Goal: Transaction & Acquisition: Book appointment/travel/reservation

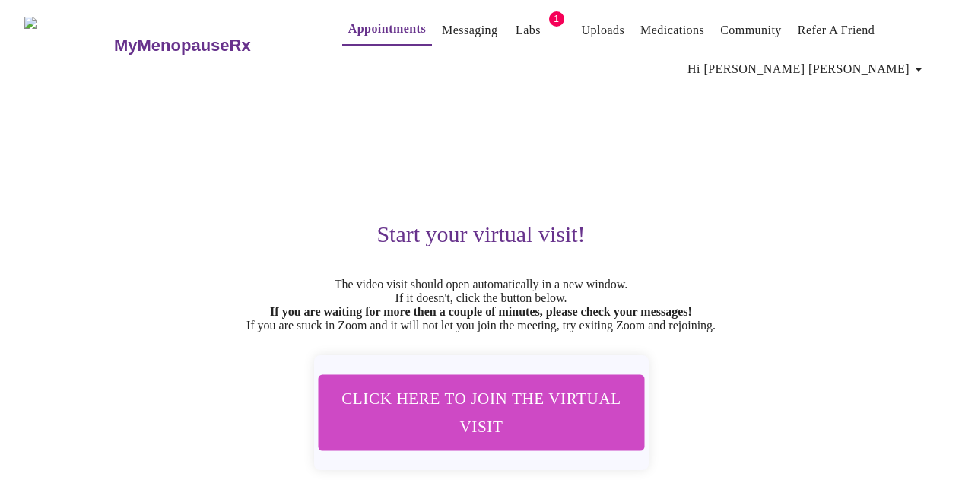
scroll to position [81, 0]
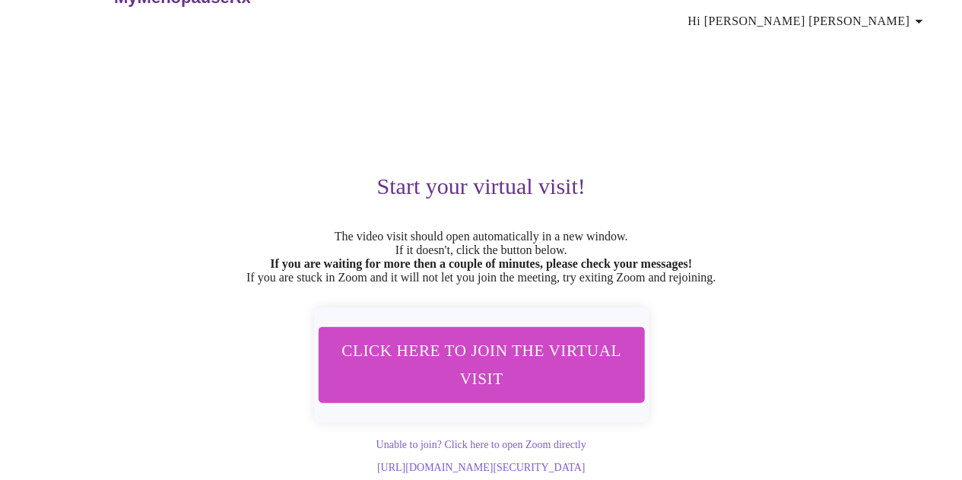
click at [127, 87] on div "Start your virtual visit! The video visit should open automatically in a new wi…" at bounding box center [481, 255] width 914 height 437
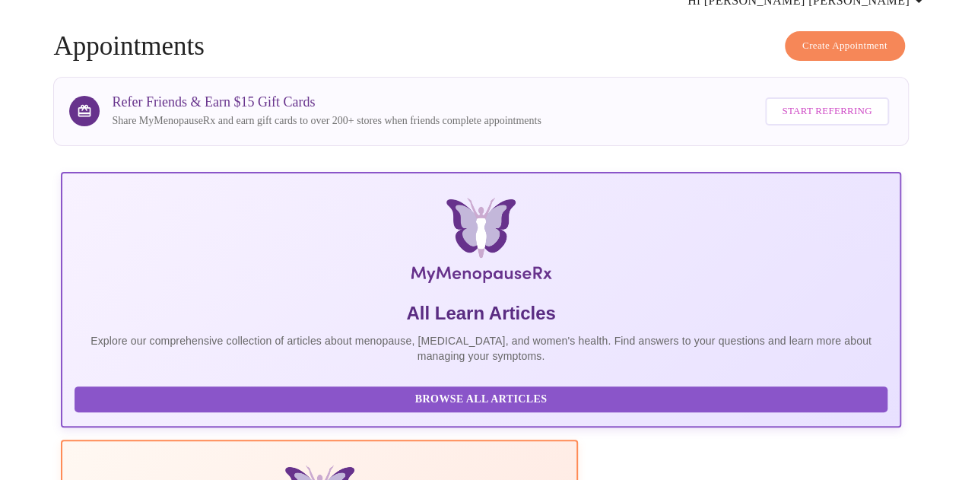
scroll to position [81, 0]
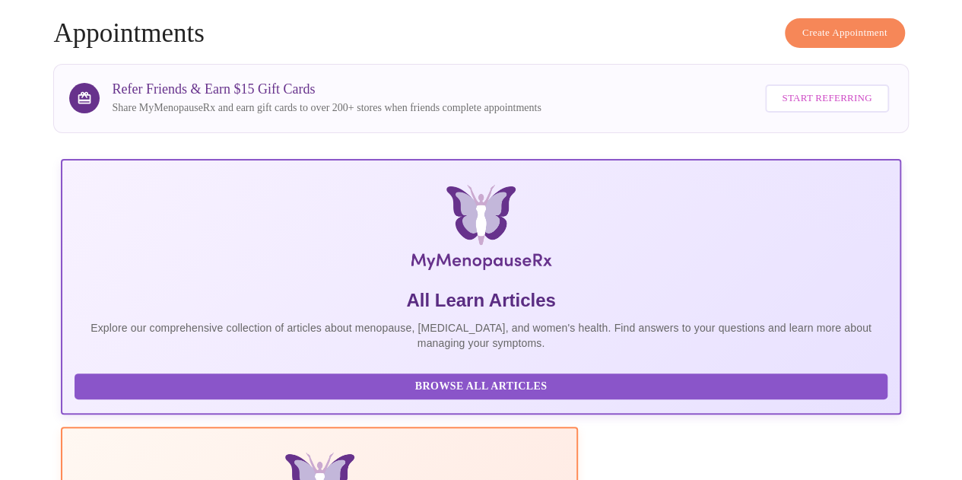
click at [875, 24] on span "Create Appointment" at bounding box center [845, 32] width 85 height 17
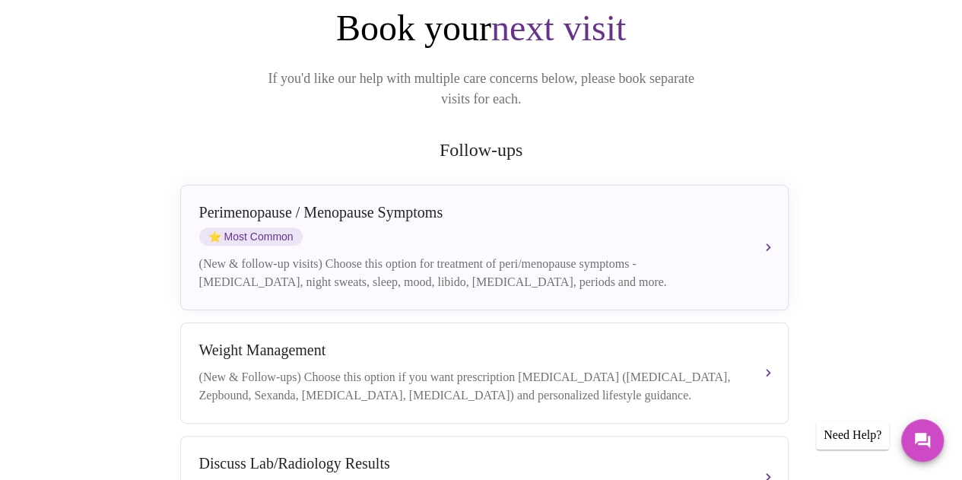
scroll to position [188, 0]
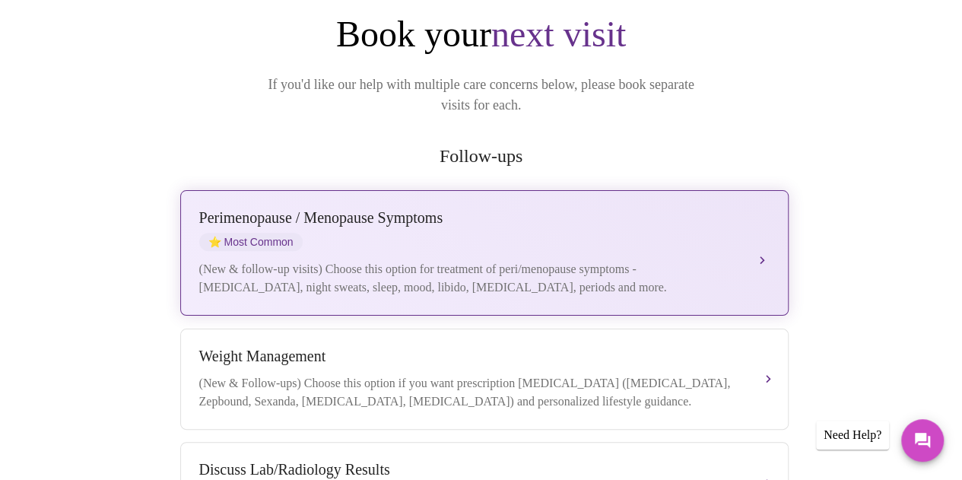
click at [374, 227] on div "[MEDICAL_DATA] / Menopause Symptoms ⭐ Most Common" at bounding box center [469, 230] width 540 height 42
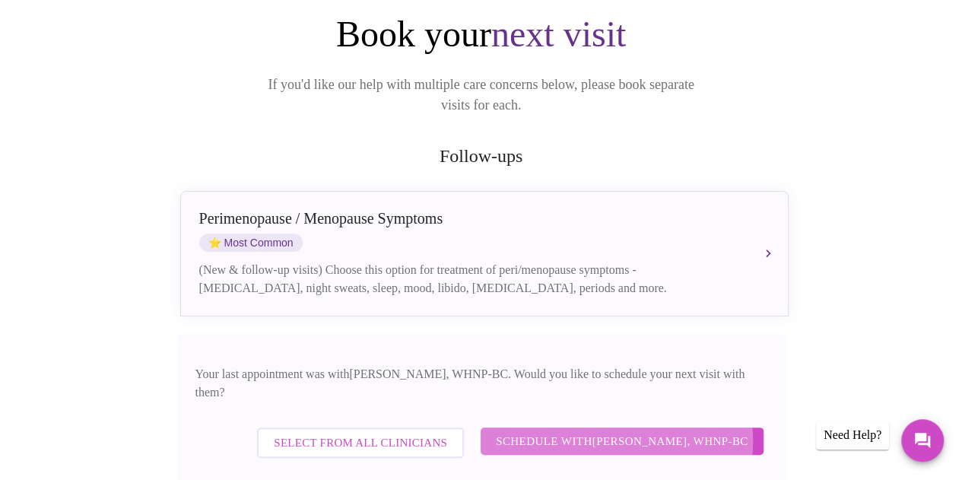
click at [612, 431] on span "Schedule with [PERSON_NAME], WHNP-BC" at bounding box center [622, 441] width 253 height 20
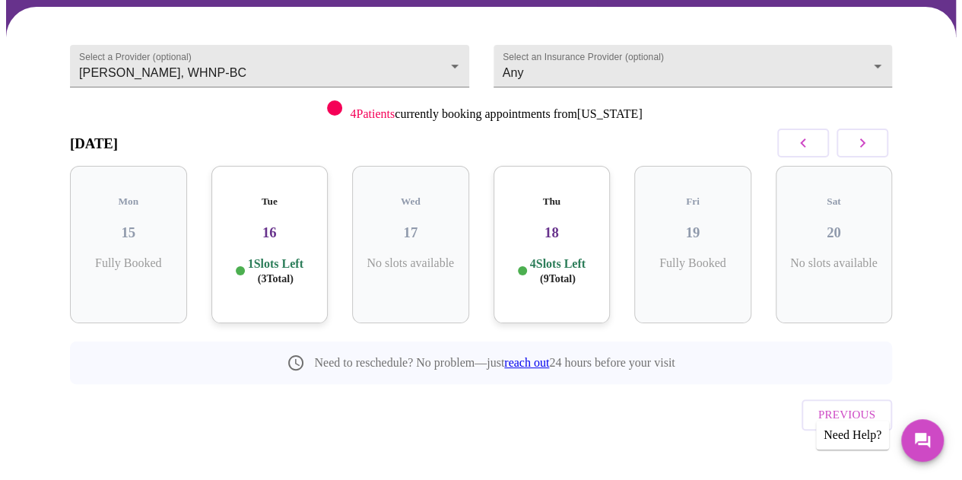
click at [534, 405] on div "Previous" at bounding box center [481, 410] width 822 height 53
click at [872, 136] on icon "button" at bounding box center [863, 143] width 18 height 18
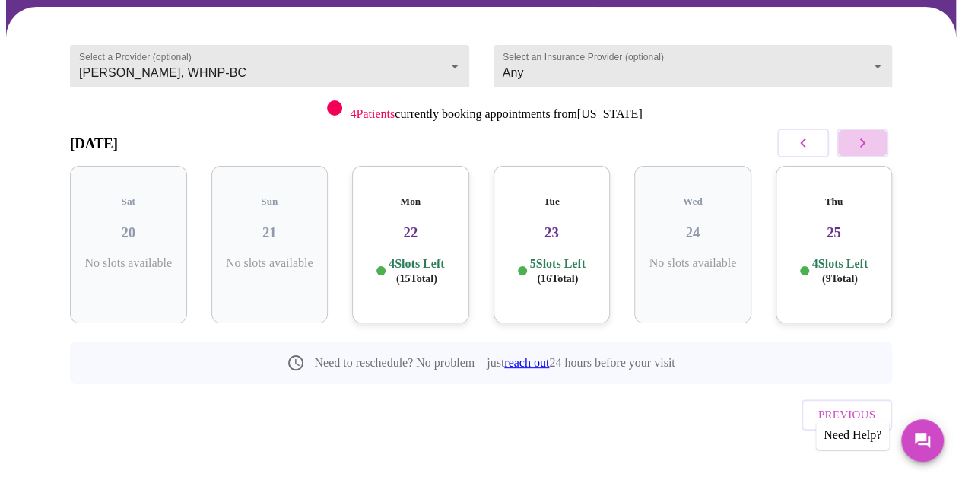
click at [872, 134] on icon "button" at bounding box center [863, 143] width 18 height 18
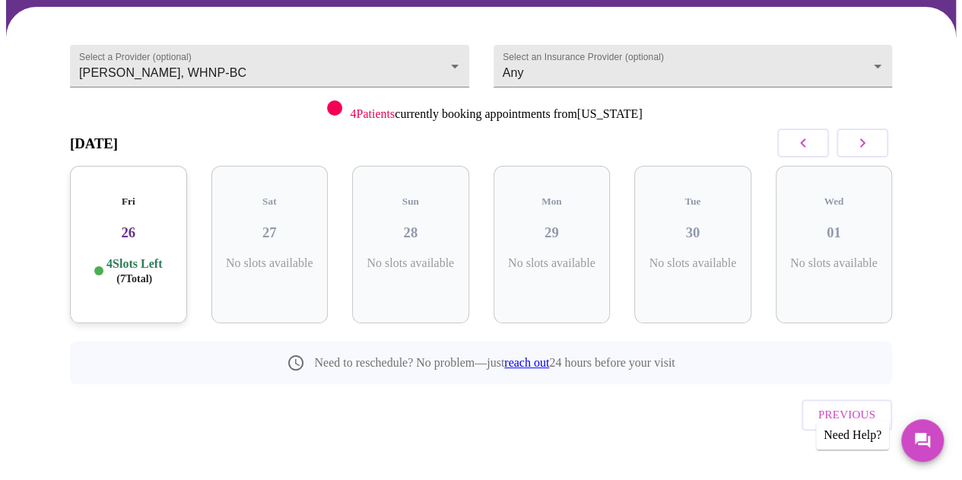
click at [872, 134] on icon "button" at bounding box center [863, 143] width 18 height 18
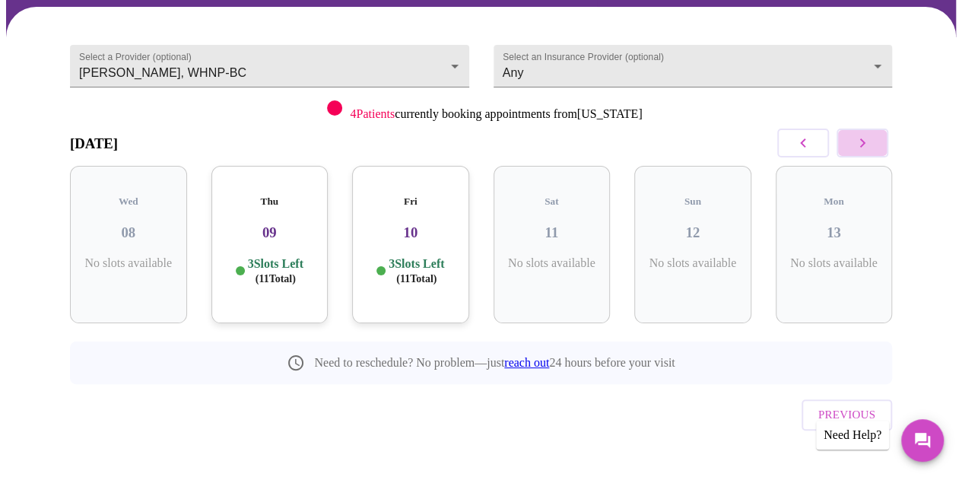
click at [872, 134] on icon "button" at bounding box center [863, 143] width 18 height 18
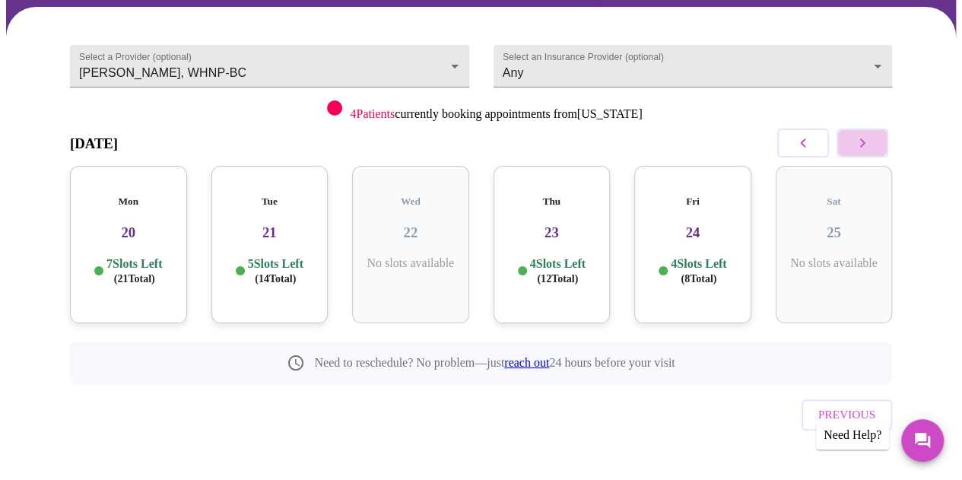
click at [872, 134] on icon "button" at bounding box center [863, 143] width 18 height 18
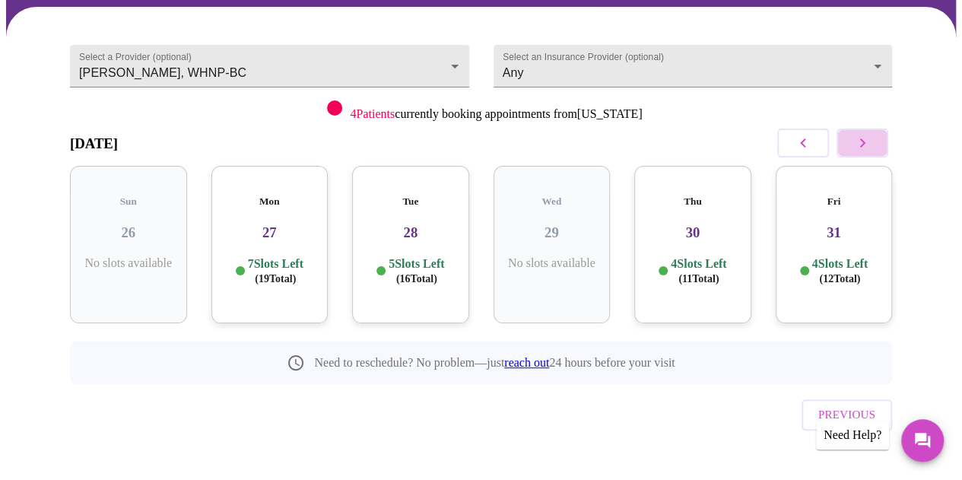
click at [866, 141] on icon "button" at bounding box center [863, 143] width 18 height 18
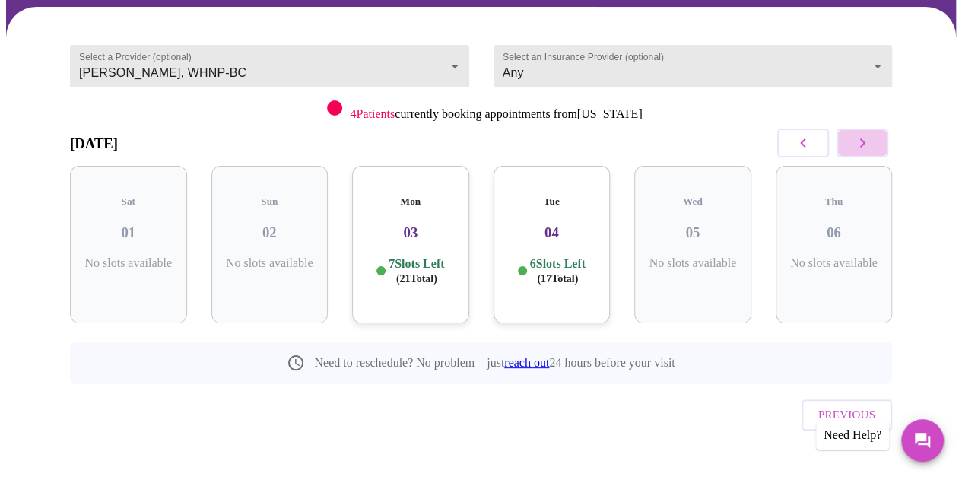
click at [866, 140] on icon "button" at bounding box center [863, 143] width 18 height 18
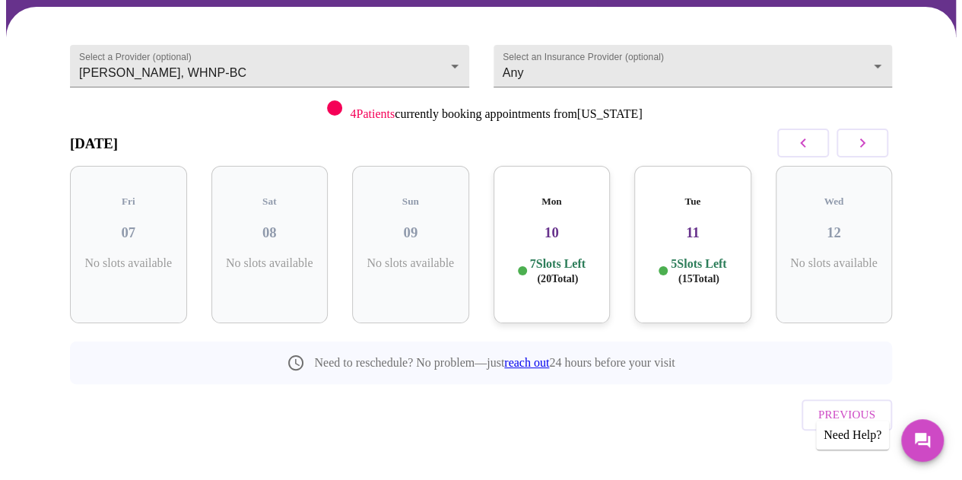
click at [579, 437] on div "Select a Provider (optional) [PERSON_NAME], WHNP-BC [PERSON_NAME], WHNP-BC Sele…" at bounding box center [481, 250] width 859 height 451
click at [546, 234] on div "Mon 10 7 Slots Left ( 20 Total)" at bounding box center [552, 244] width 117 height 157
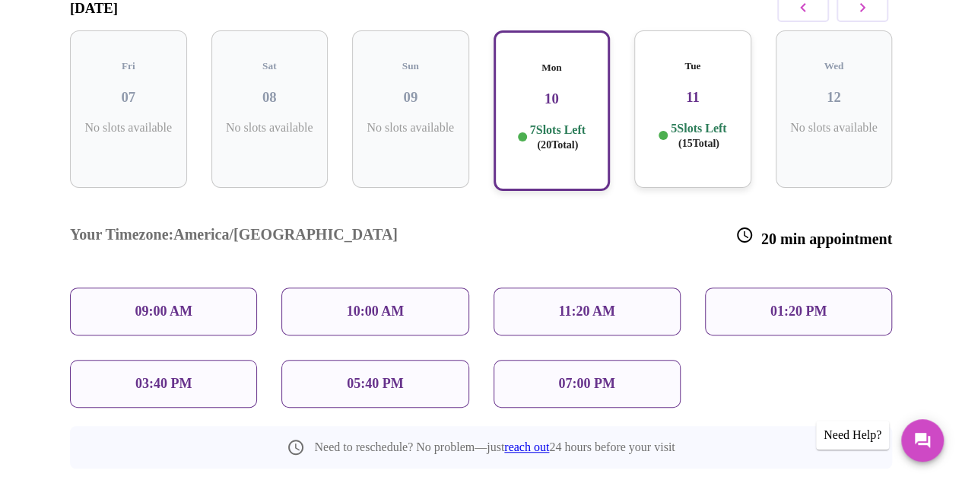
scroll to position [272, 0]
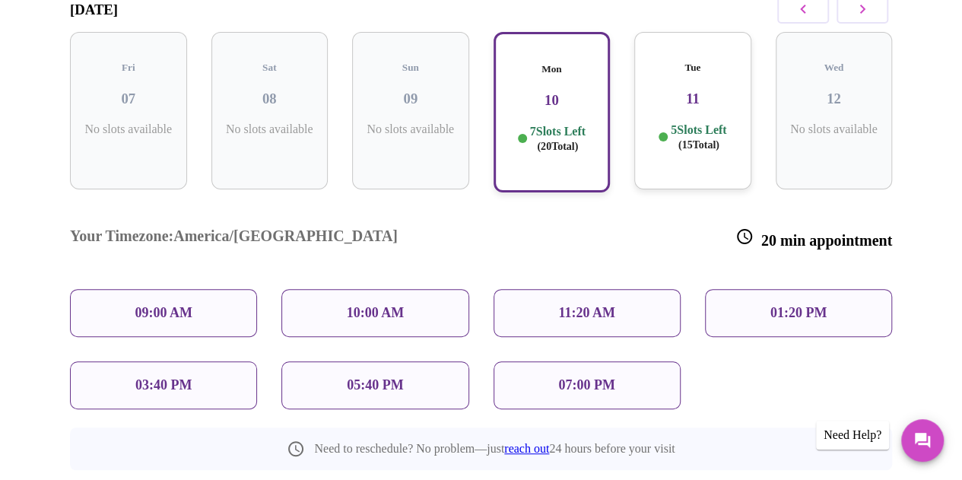
click at [697, 91] on h3 "11" at bounding box center [693, 99] width 93 height 17
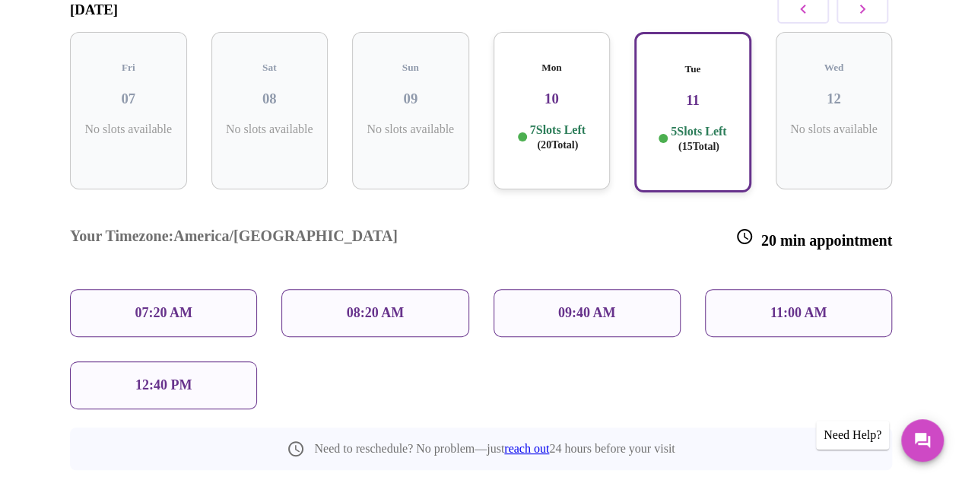
click at [551, 91] on h3 "10" at bounding box center [552, 99] width 93 height 17
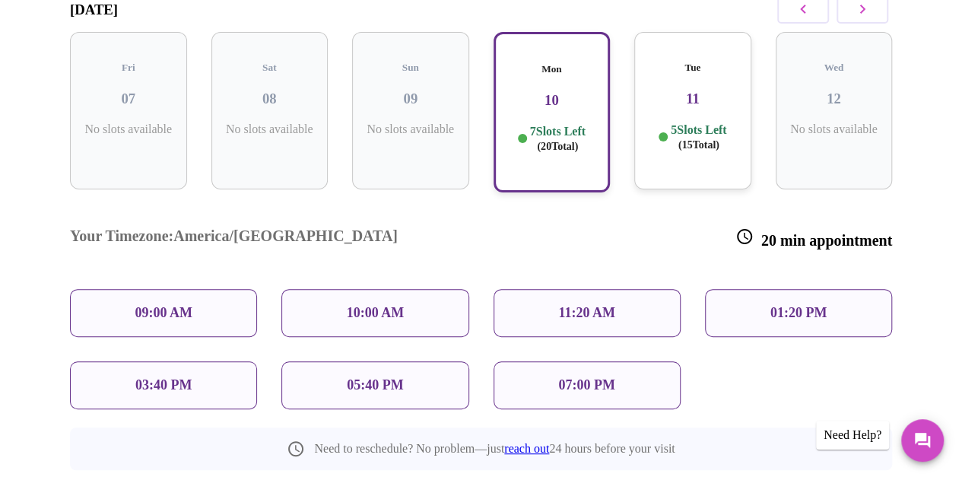
click at [817, 305] on p "01:20 PM" at bounding box center [799, 313] width 56 height 16
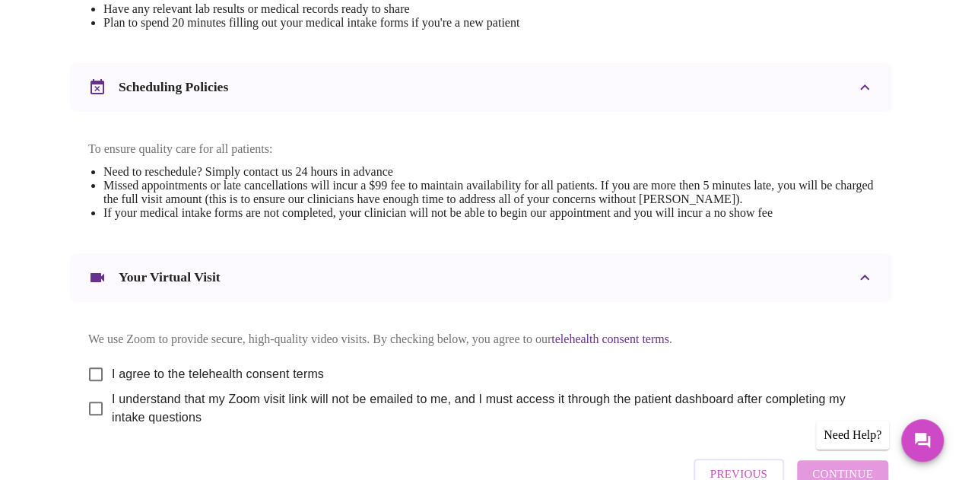
scroll to position [540, 0]
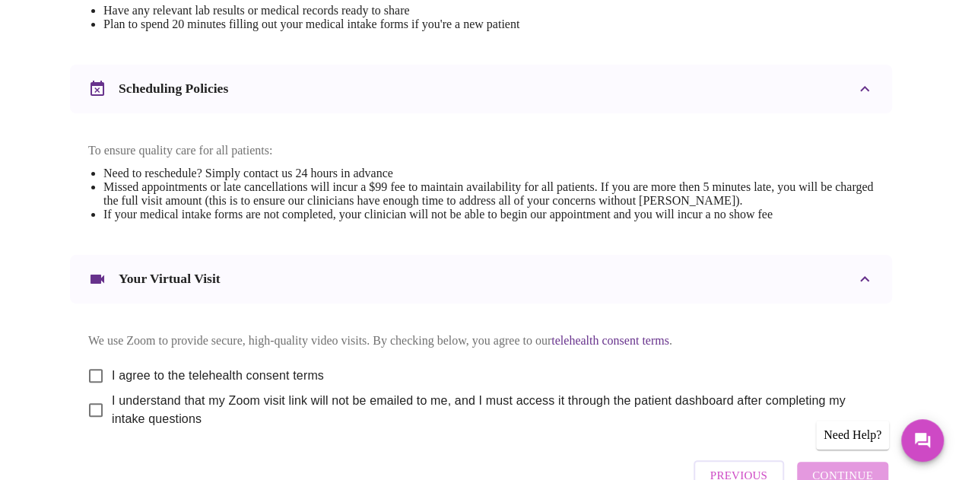
click at [207, 384] on span "I agree to the telehealth consent terms" at bounding box center [218, 376] width 212 height 18
click at [112, 384] on input "I agree to the telehealth consent terms" at bounding box center [96, 376] width 32 height 32
checkbox input "true"
click at [199, 428] on span "I understand that my Zoom visit link will not be emailed to me, and I must acce…" at bounding box center [487, 410] width 750 height 37
click at [112, 426] on input "I understand that my Zoom visit link will not be emailed to me, and I must acce…" at bounding box center [96, 410] width 32 height 32
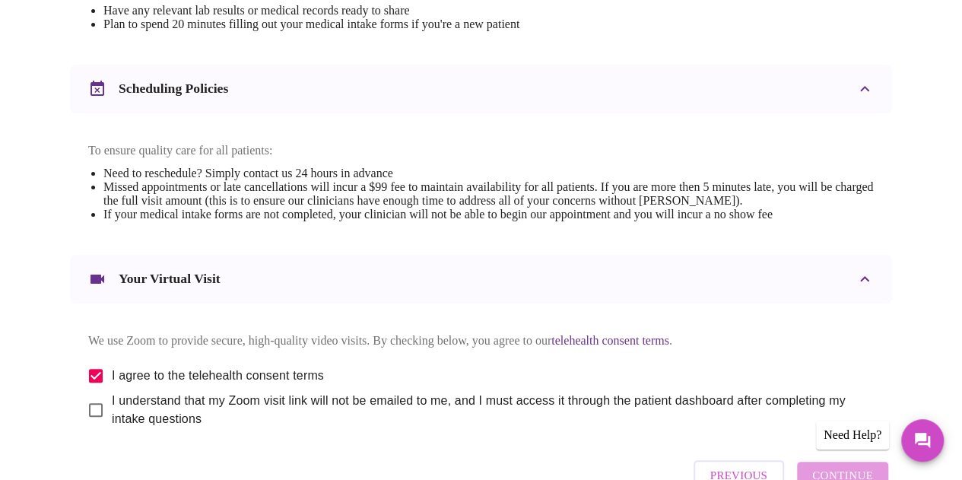
checkbox input "true"
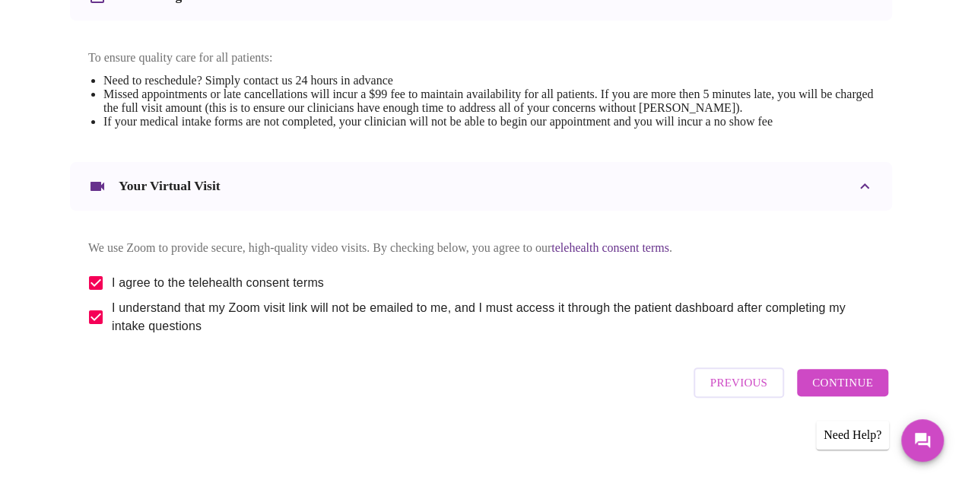
click at [854, 380] on span "Continue" at bounding box center [842, 383] width 61 height 20
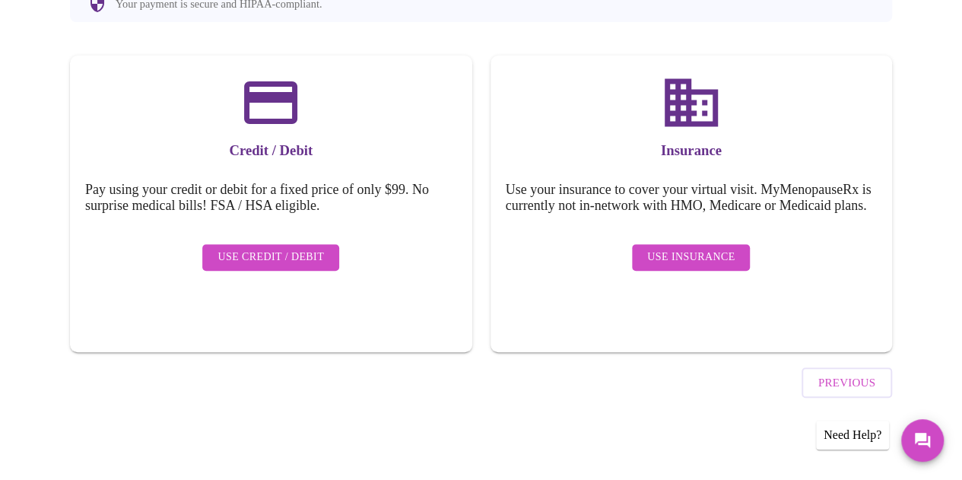
scroll to position [188, 0]
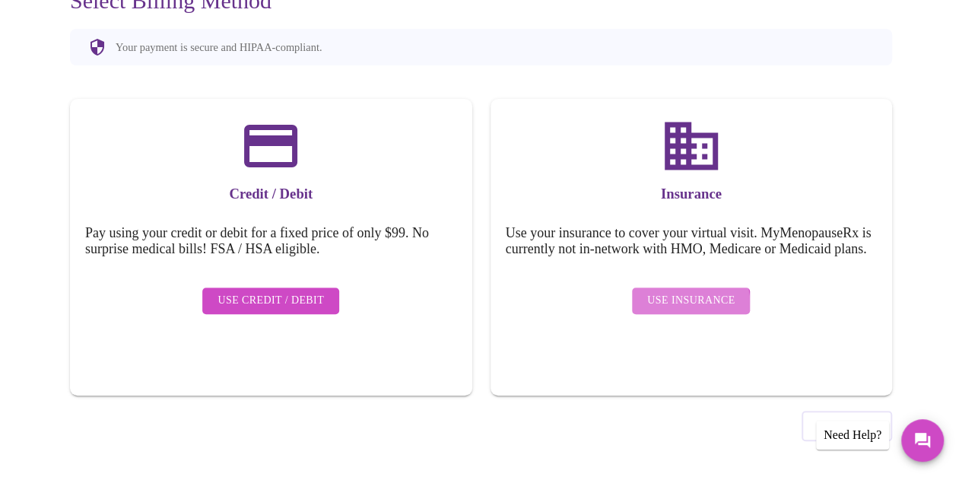
click at [653, 310] on span "Use Insurance" at bounding box center [690, 300] width 87 height 19
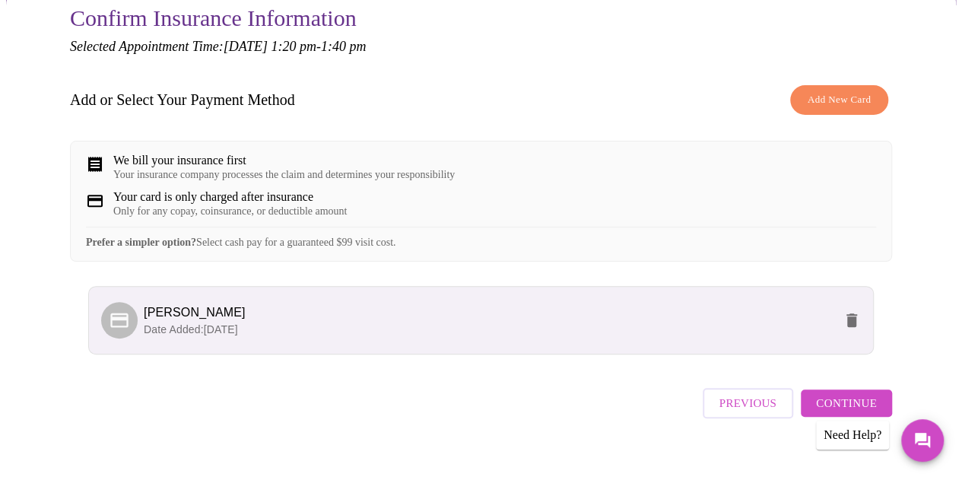
scroll to position [201, 0]
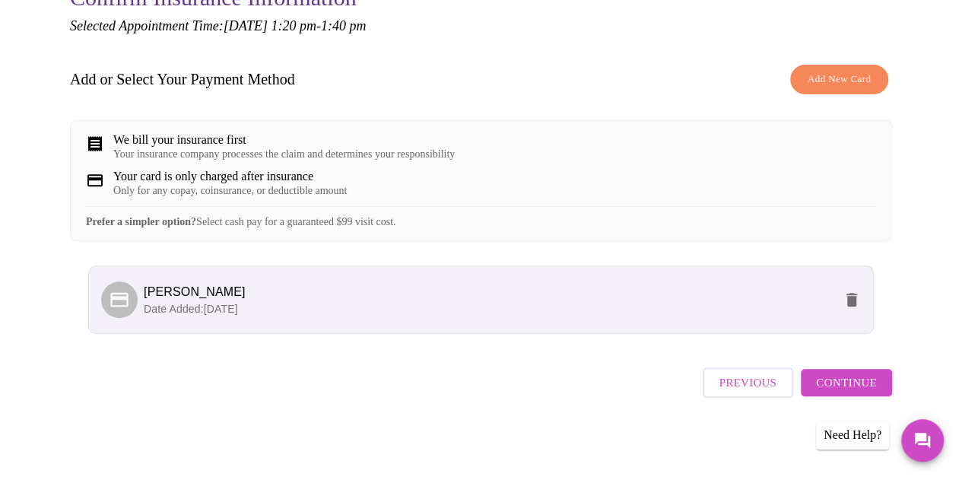
click at [876, 374] on div "Previous Continue" at bounding box center [797, 378] width 189 height 53
click at [877, 386] on span "Continue" at bounding box center [846, 383] width 61 height 20
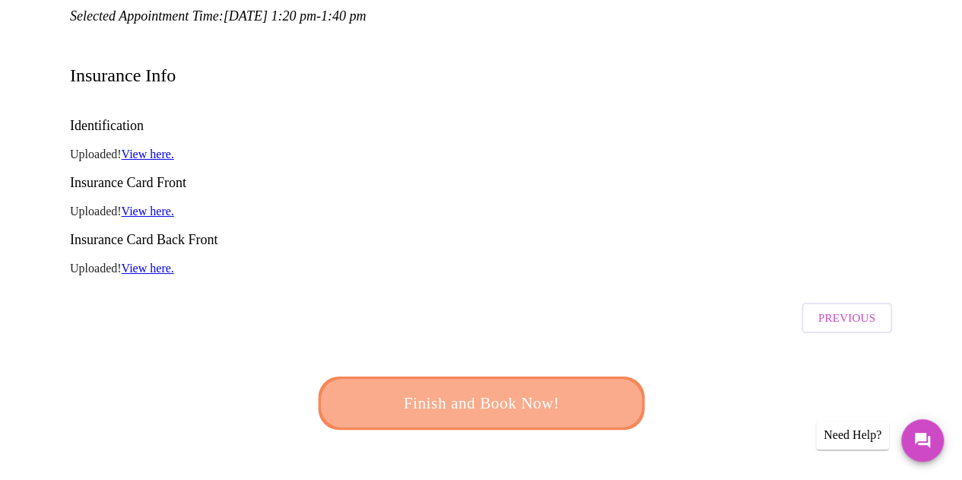
click at [533, 390] on span "Finish and Book Now!" at bounding box center [481, 404] width 281 height 28
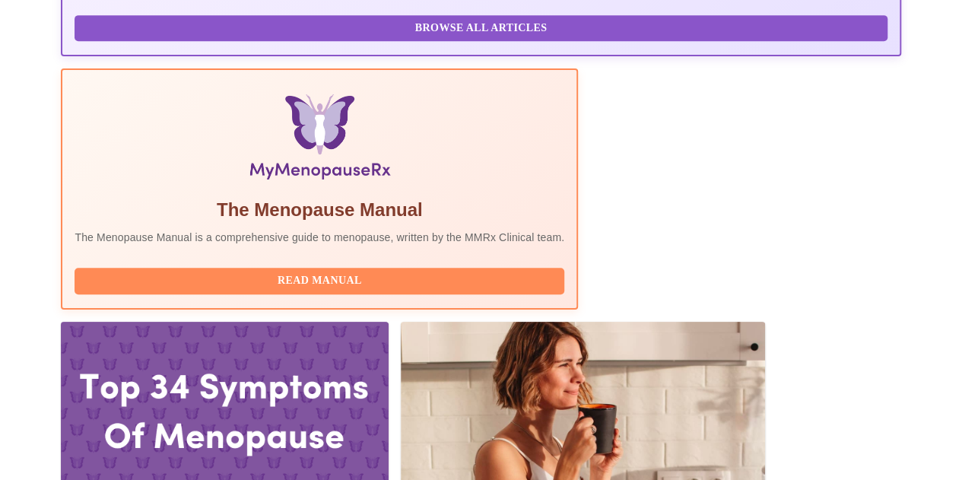
scroll to position [490, 0]
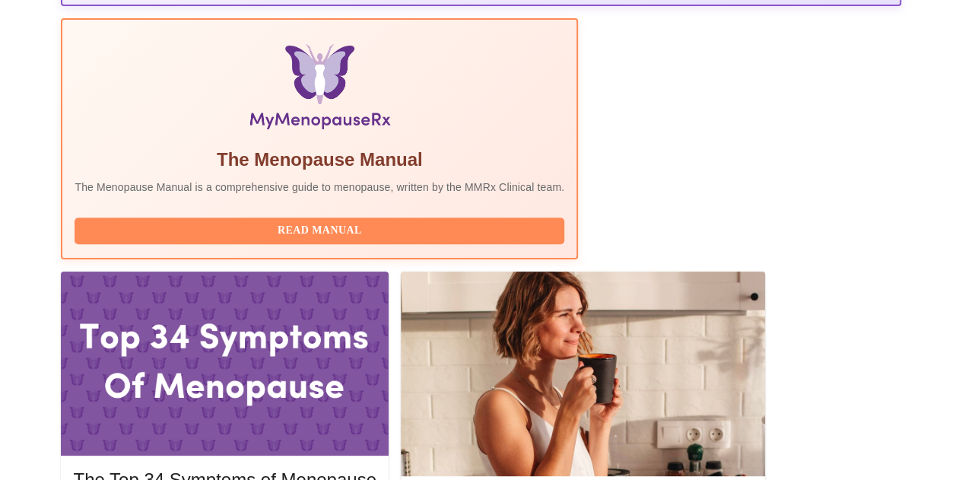
drag, startPoint x: 588, startPoint y: 122, endPoint x: 208, endPoint y: 112, distance: 379.7
copy h3 "[DATE] 1:20pm - 1:40pm CST"
